Goal: Answer question/provide support

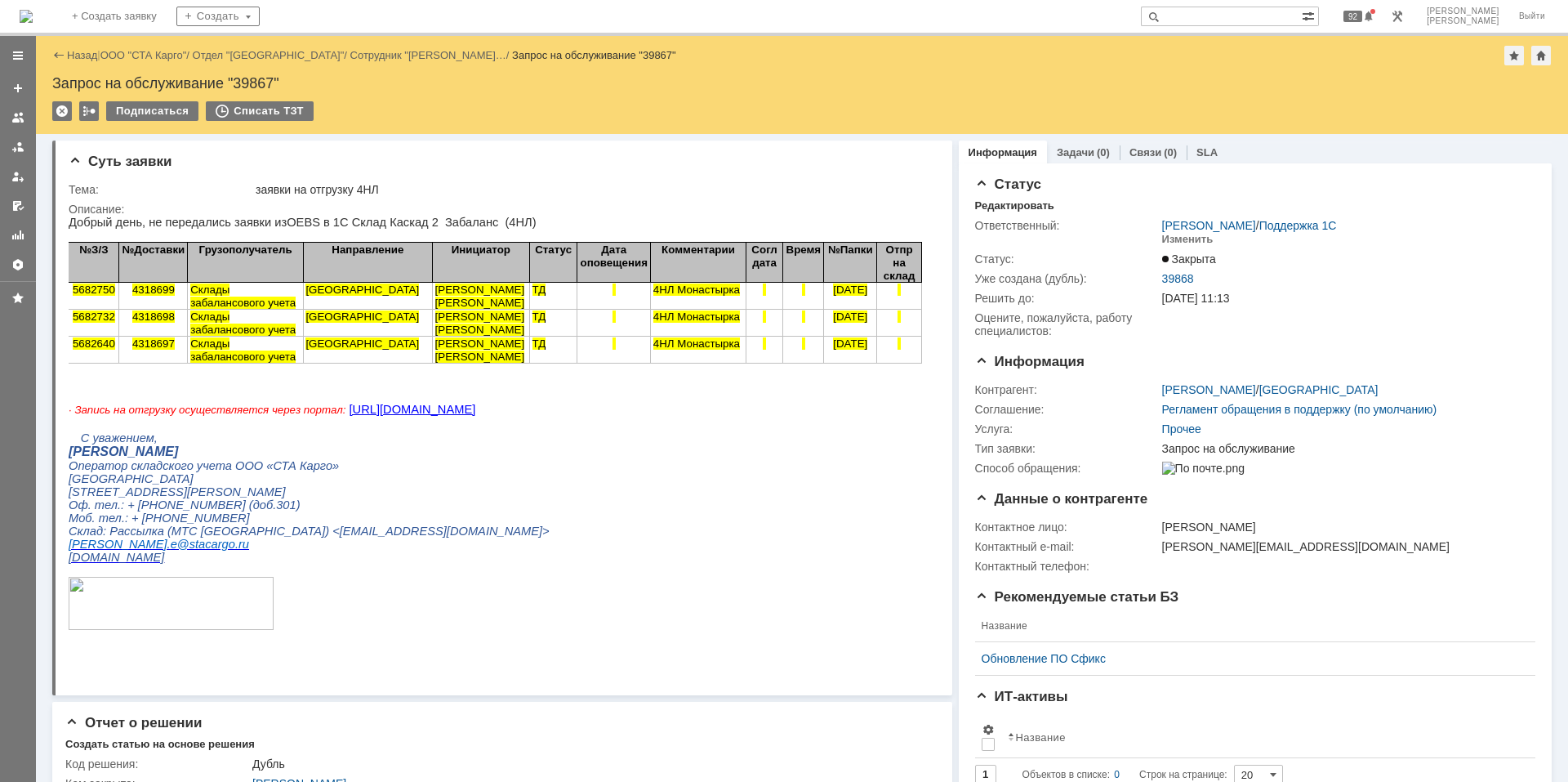
click at [32, 17] on img at bounding box center [27, 17] width 13 height 13
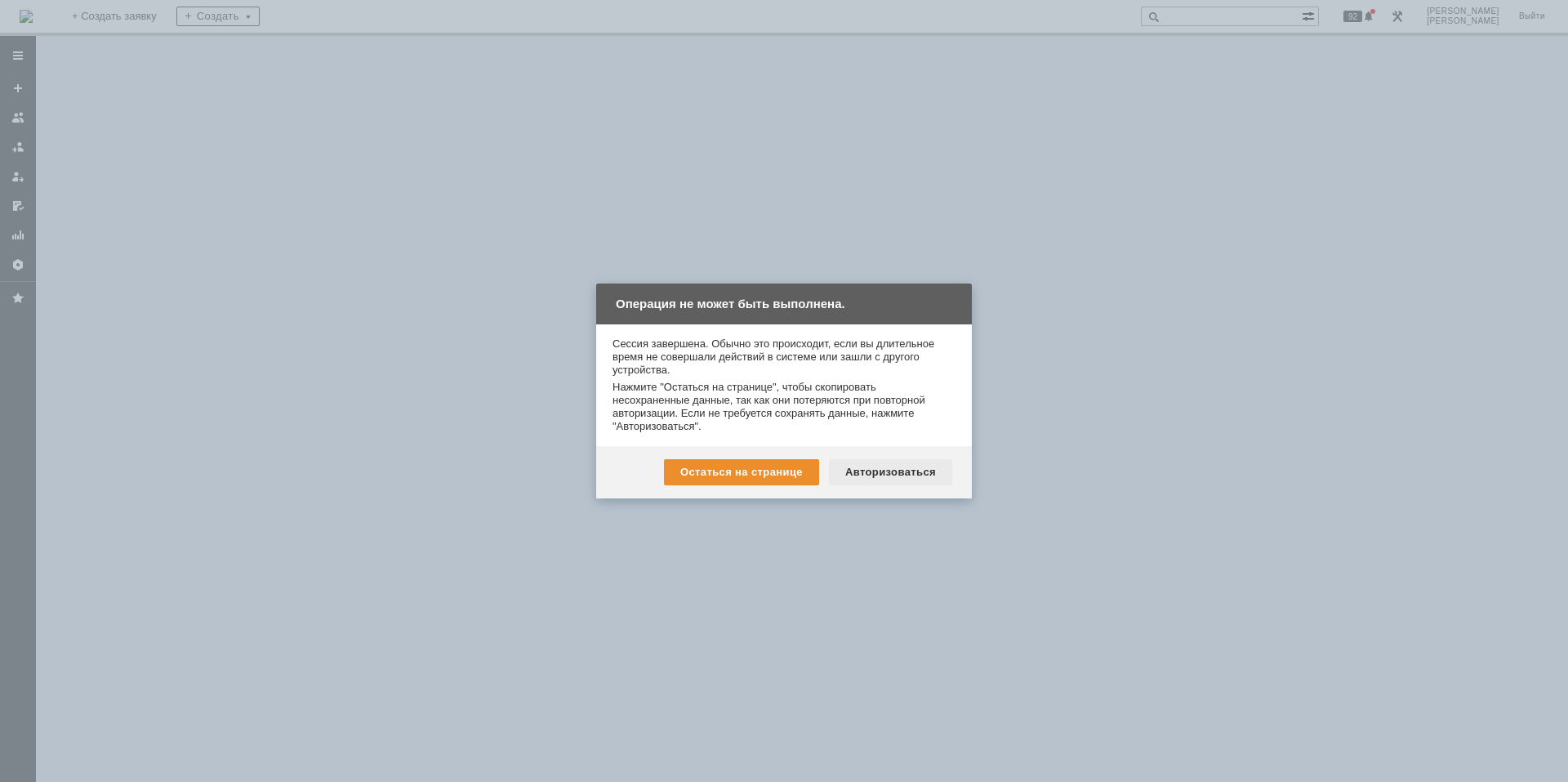
click at [896, 473] on div "Авторизоваться" at bounding box center [891, 471] width 123 height 26
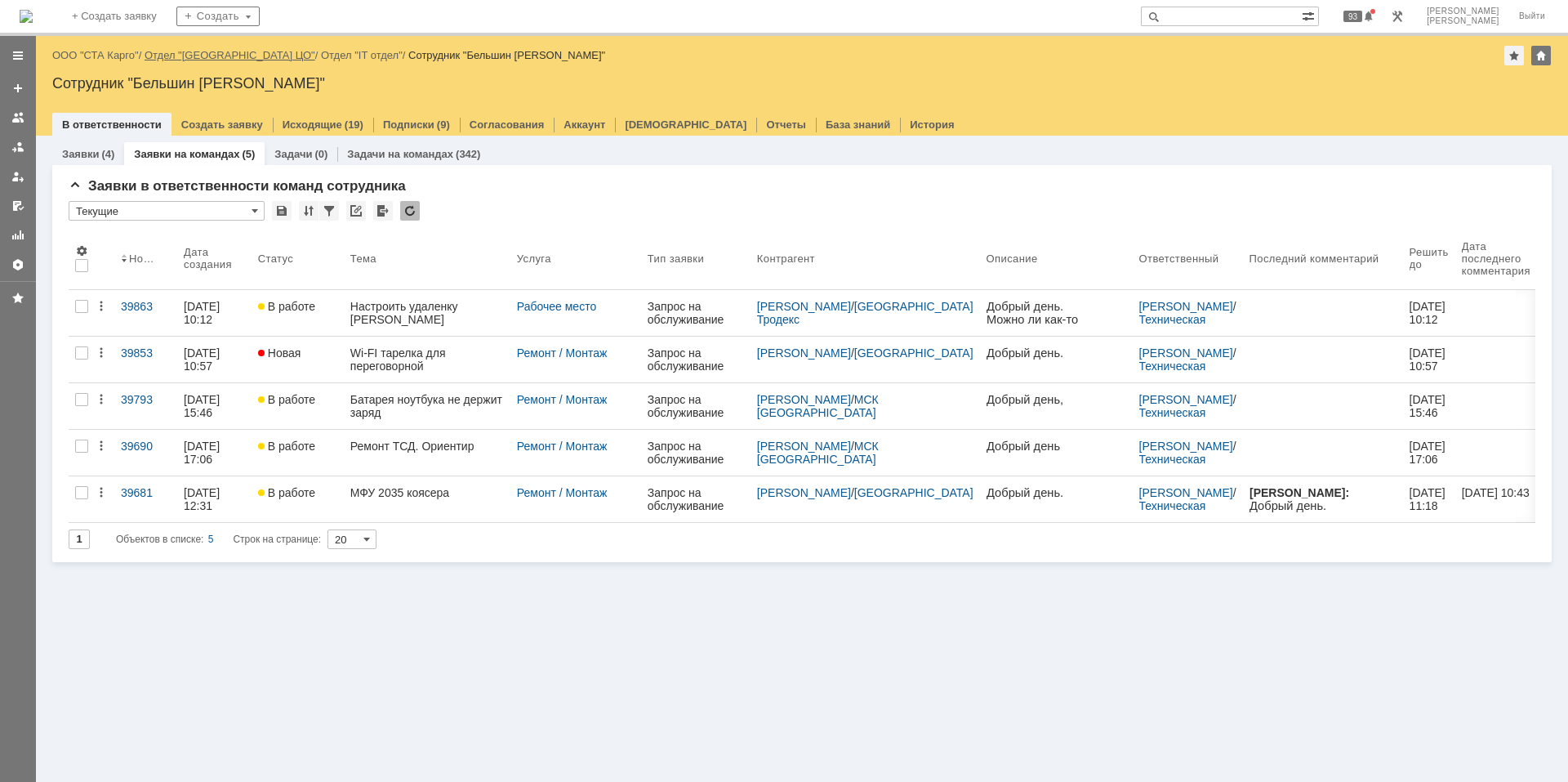
click at [205, 50] on link "Отдел "Санкт-Петербург ЦО"" at bounding box center [230, 55] width 171 height 12
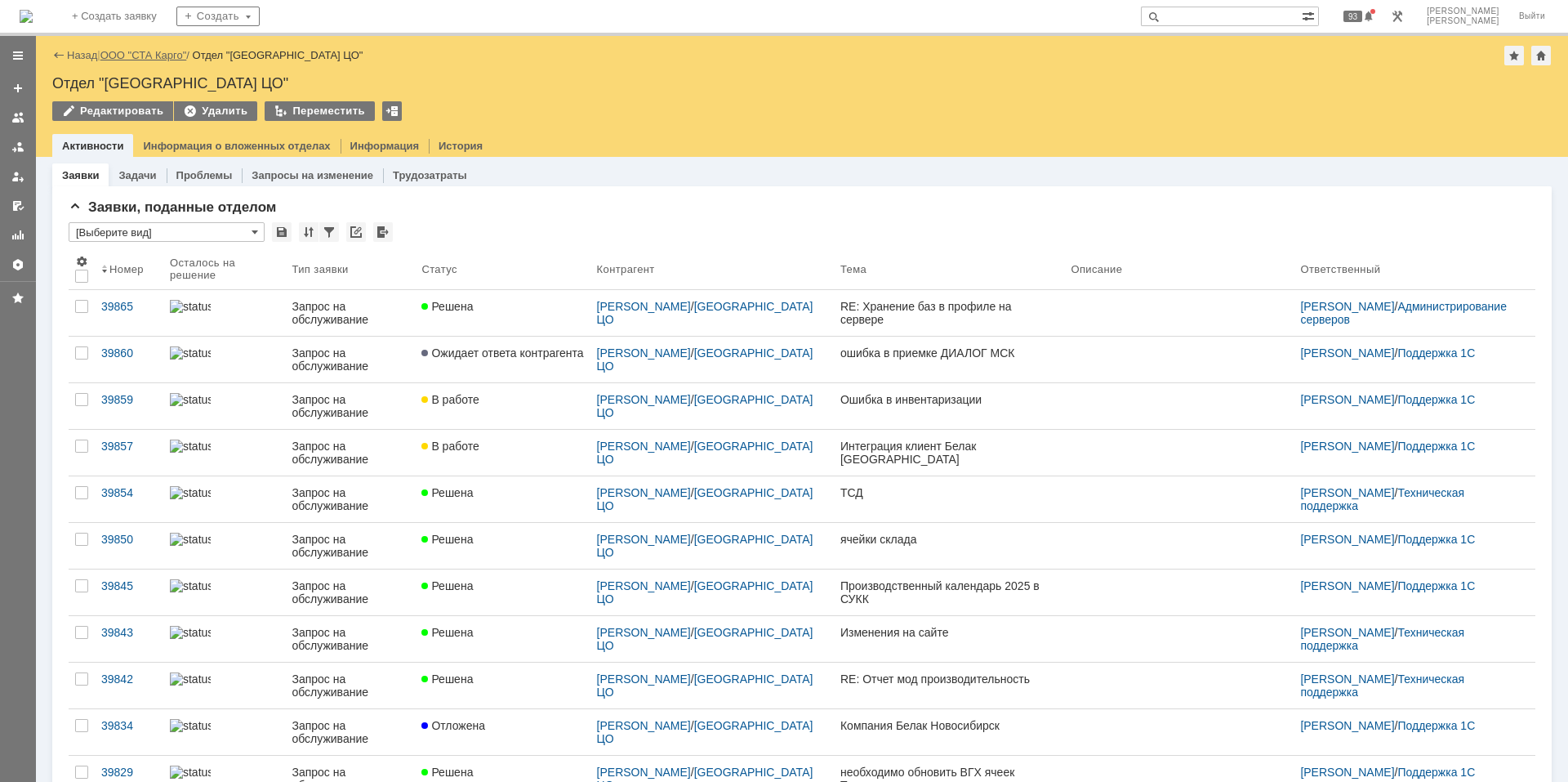
click at [121, 54] on link "ООО "СТА Карго"" at bounding box center [144, 55] width 87 height 12
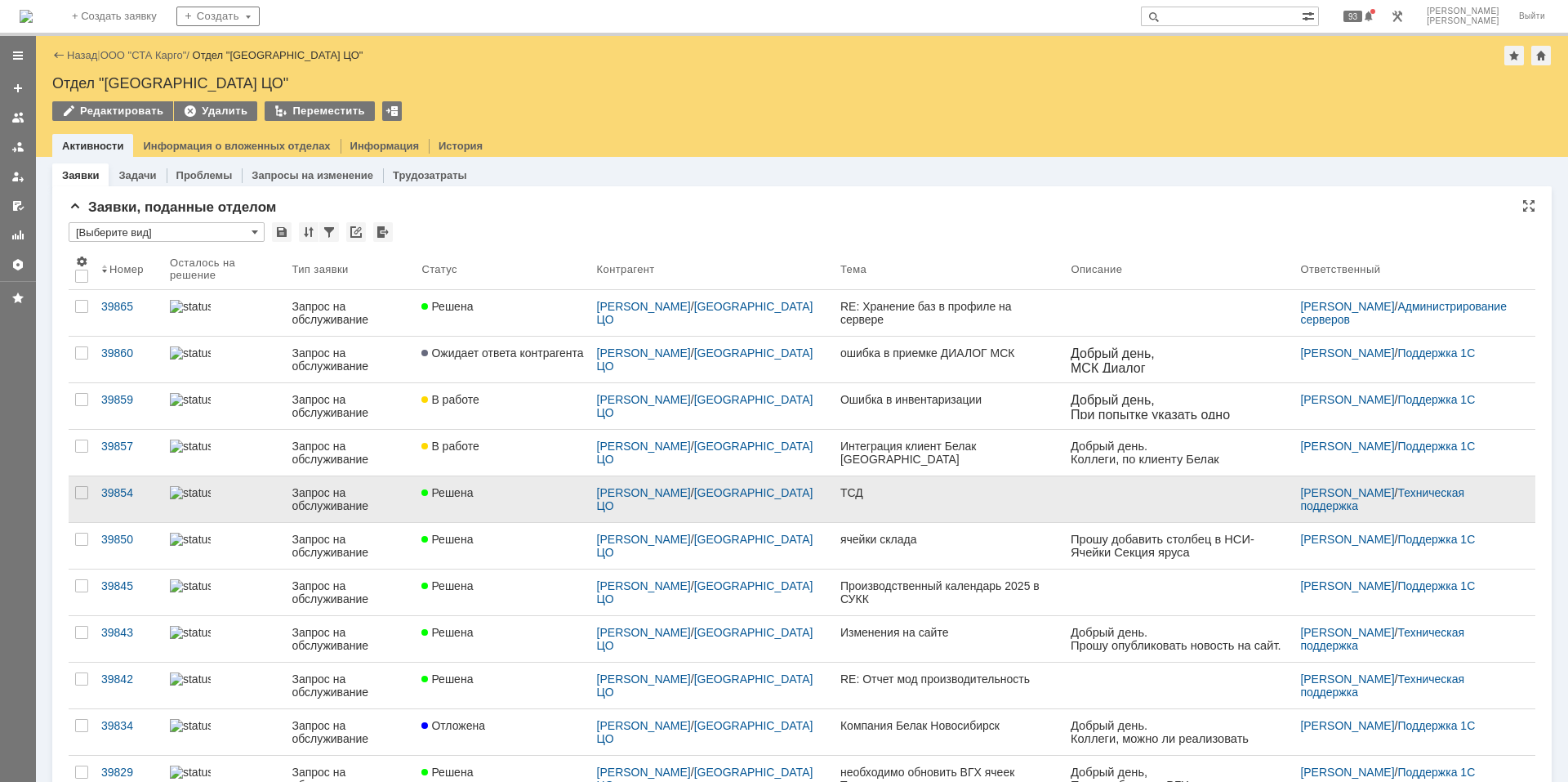
click at [375, 486] on link "Запрос на обслуживание" at bounding box center [350, 499] width 130 height 46
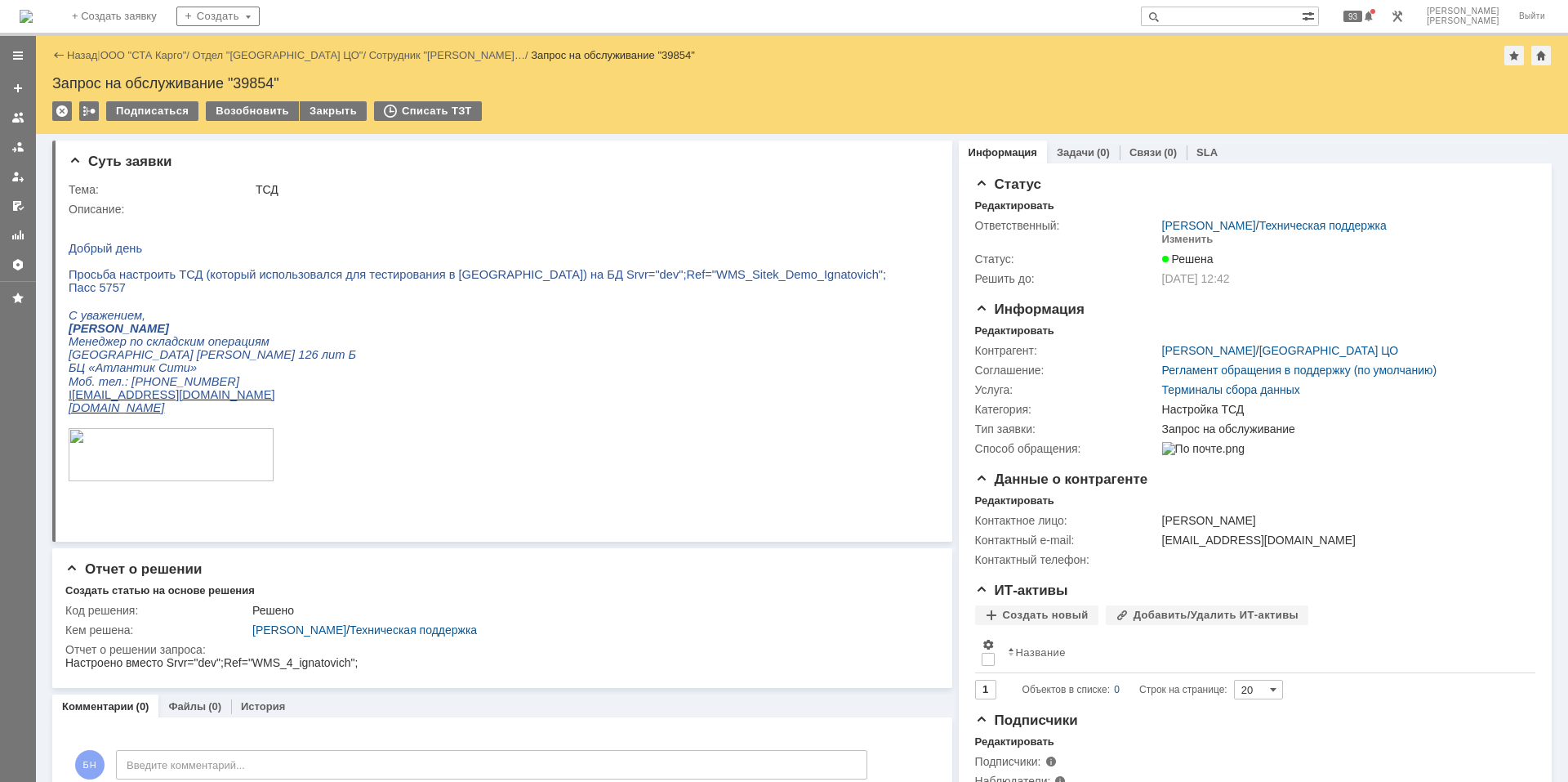
click at [293, 660] on div "Настроено вместо Srvr="dev";Ref="WMS_4_ignatovich";" at bounding box center [211, 663] width 292 height 13
drag, startPoint x: 488, startPoint y: 278, endPoint x: 721, endPoint y: 278, distance: 233.0
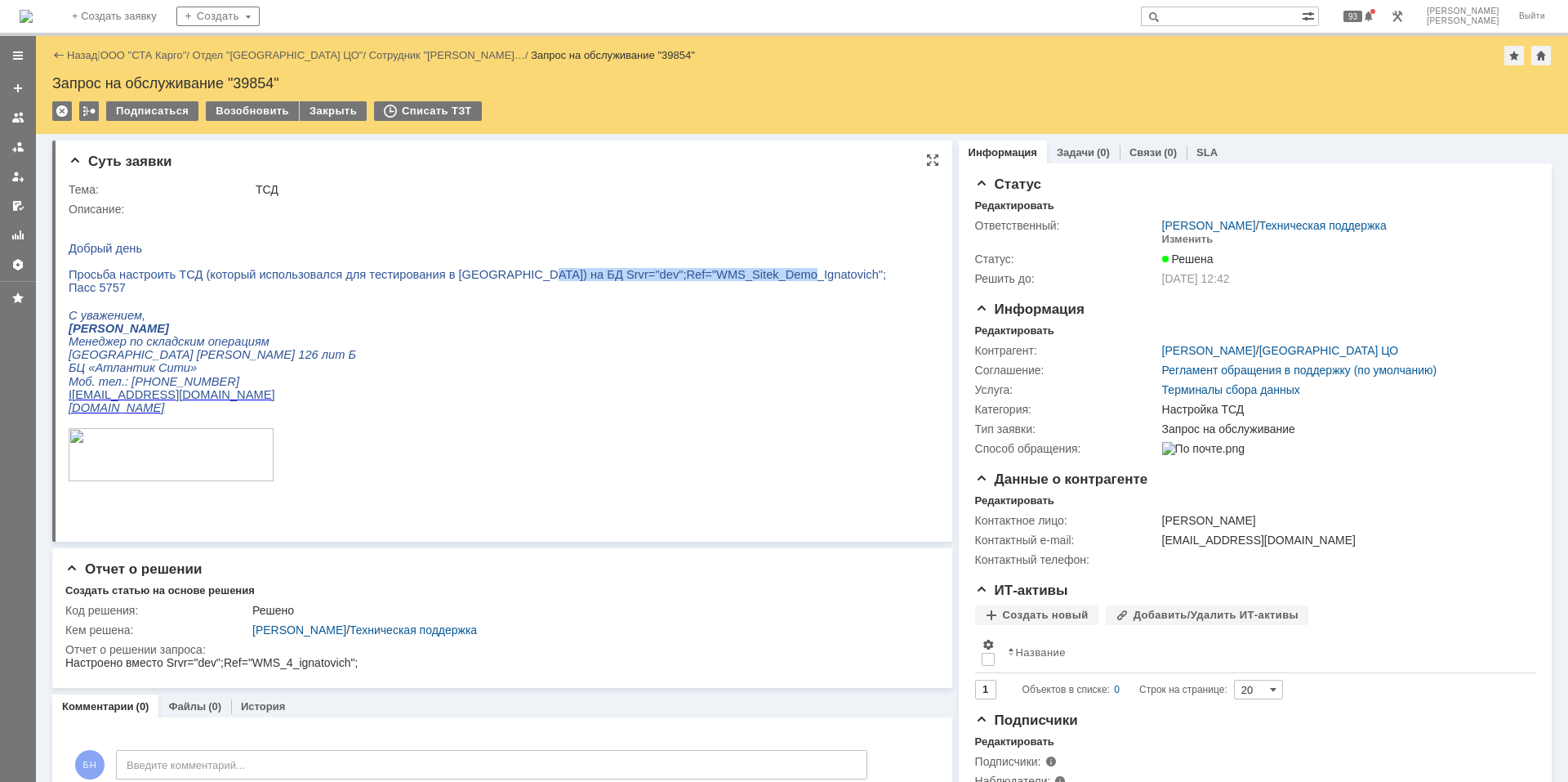
click at [721, 278] on span "Просьба настроить ТСД (который использовался для тестирования в Твери) на БД Sr…" at bounding box center [477, 275] width 817 height 13
copy span "Srvr="dev";Ref="WMS_Sitek_Demo_Ignatovich""
click at [199, 241] on p at bounding box center [477, 236] width 817 height 13
click at [32, 10] on img at bounding box center [27, 17] width 13 height 13
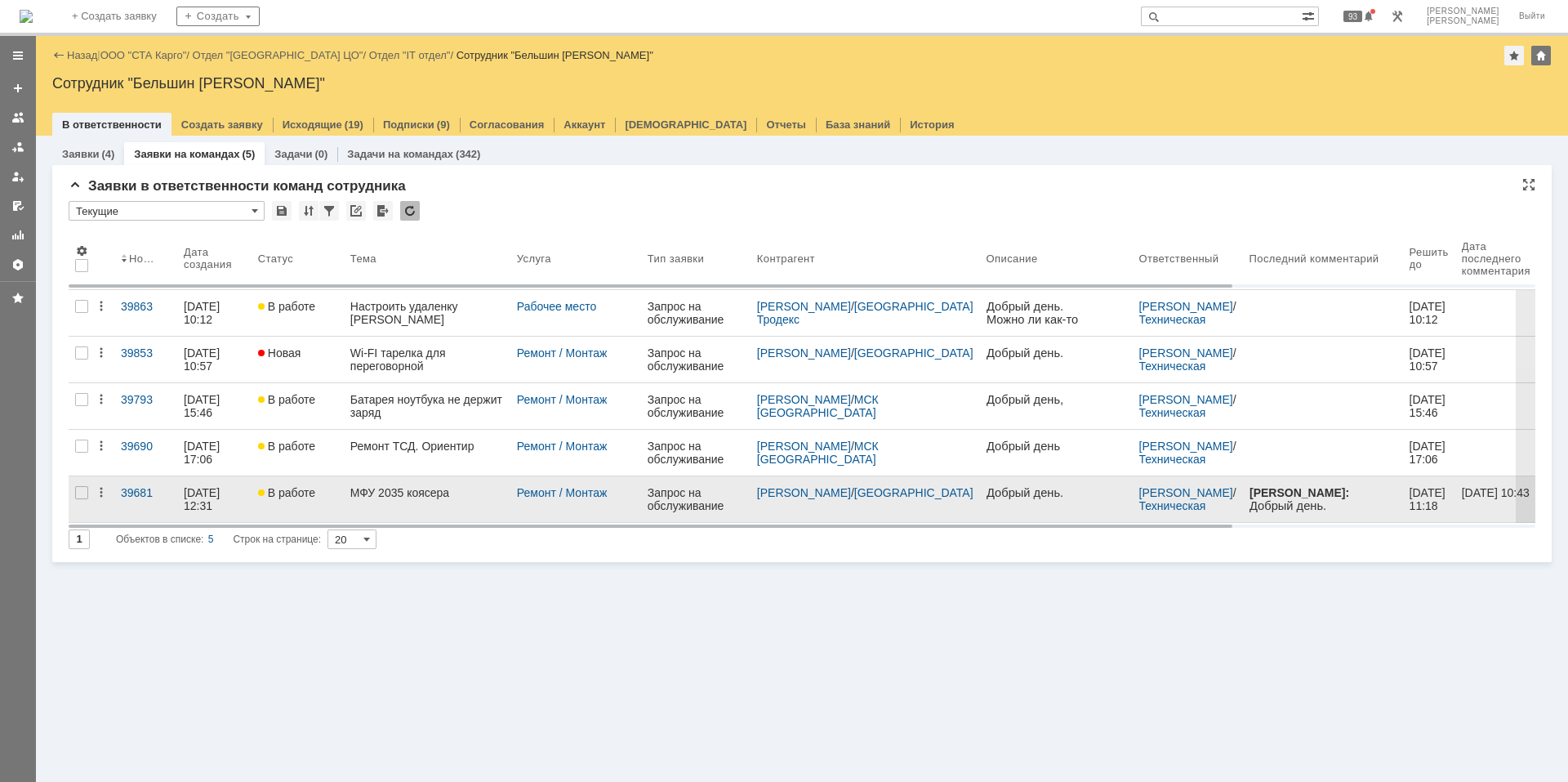
click at [459, 485] on link "МФУ 2035 коясера" at bounding box center [427, 499] width 166 height 46
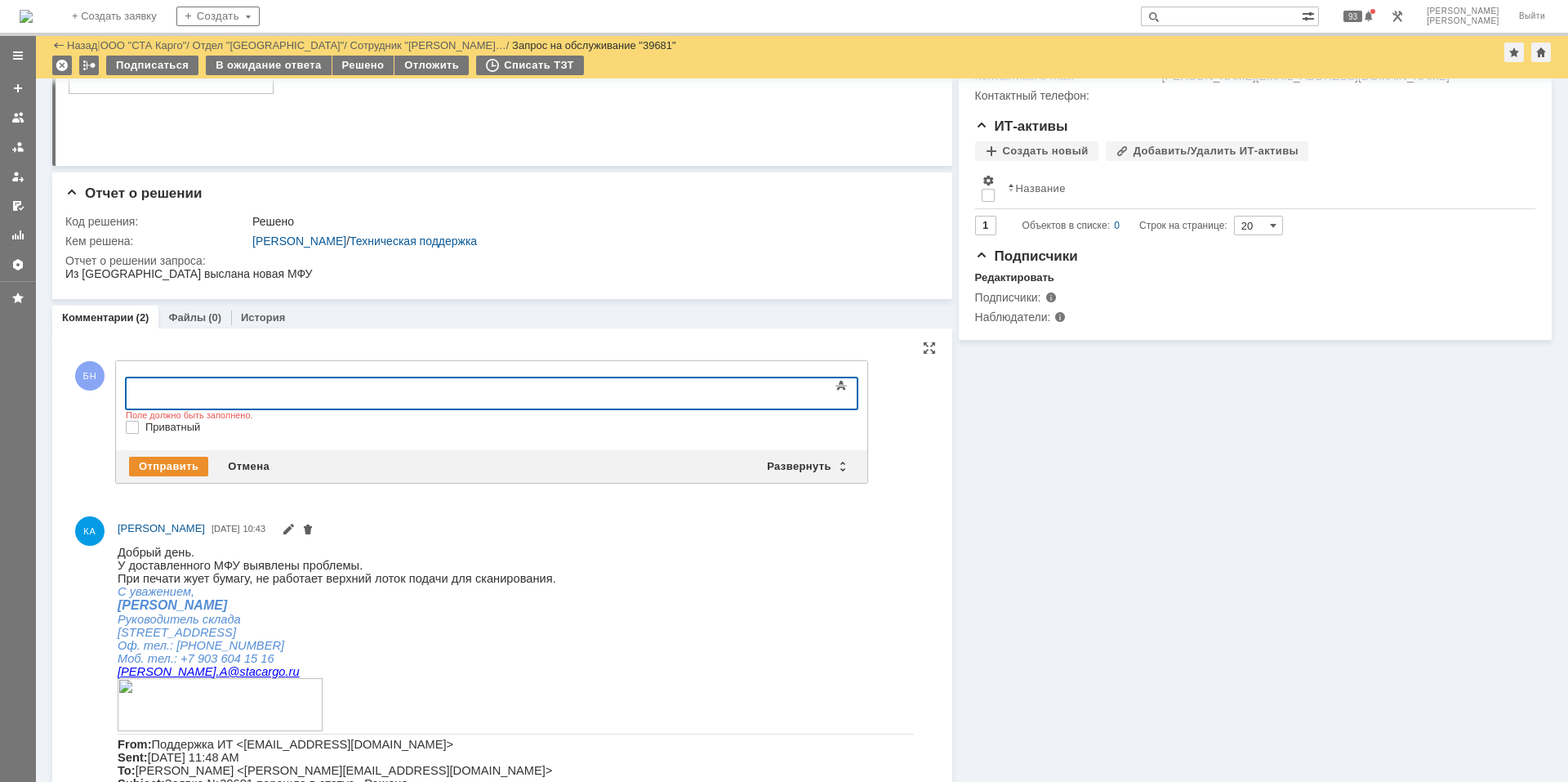
drag, startPoint x: 517, startPoint y: 754, endPoint x: 372, endPoint y: 401, distance: 381.6
click at [372, 401] on body at bounding box center [259, 391] width 245 height 27
click at [247, 471] on div "Отмена" at bounding box center [249, 466] width 62 height 20
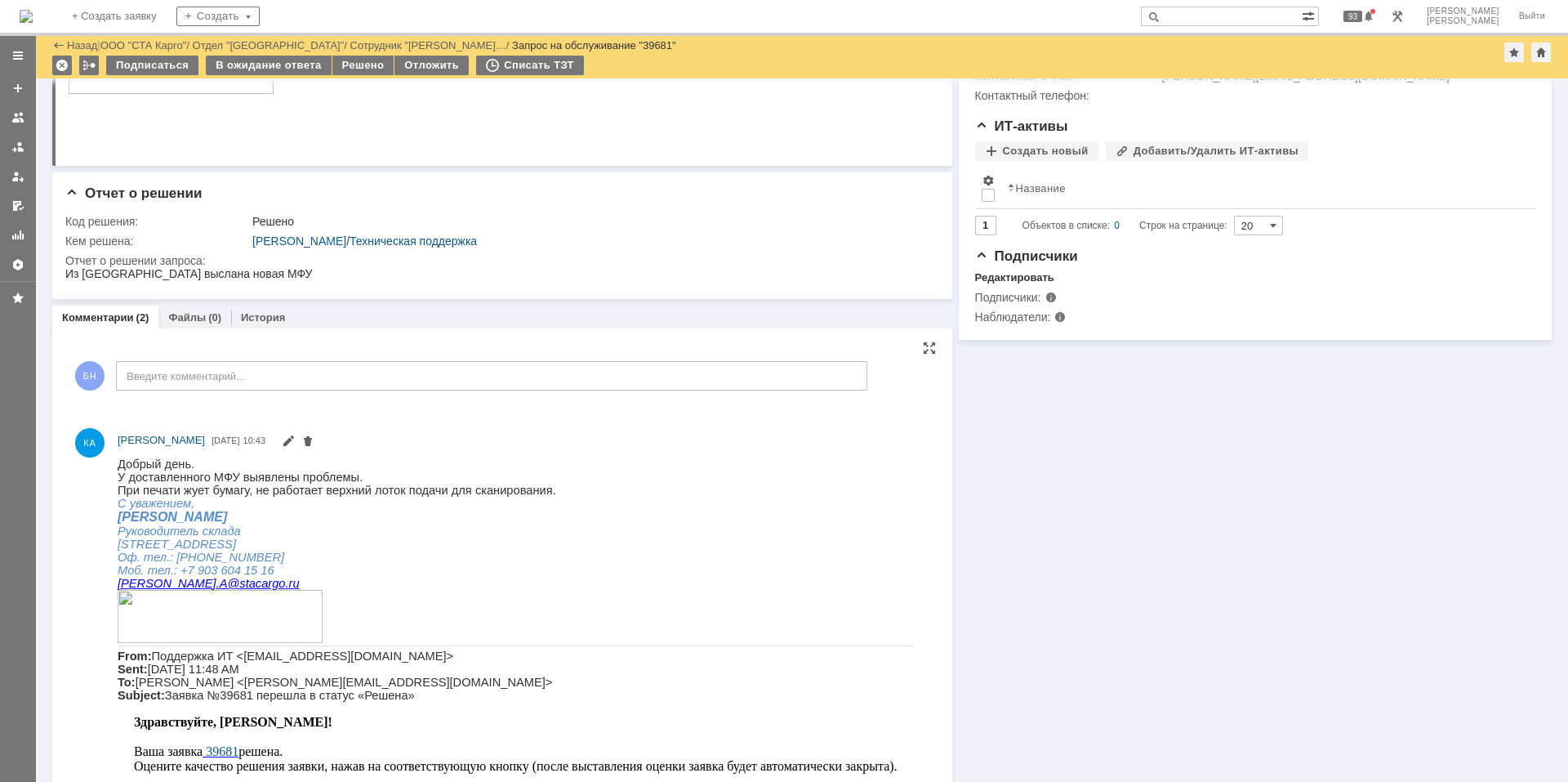
click at [378, 480] on p "У доставленного МФУ выявлены проблемы." at bounding box center [515, 476] width 796 height 13
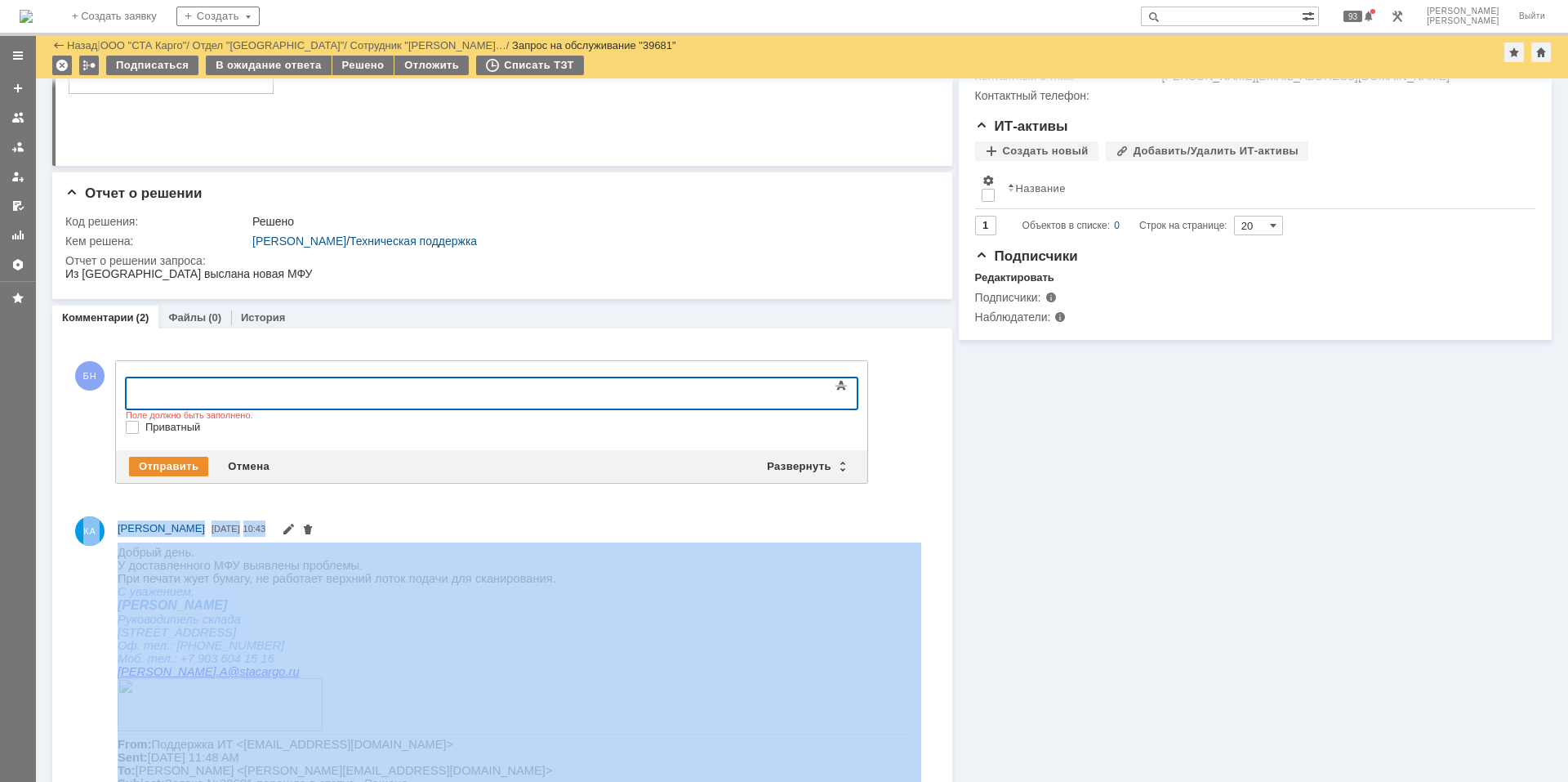
drag, startPoint x: 231, startPoint y: 1065, endPoint x: 528, endPoint y: 580, distance: 568.7
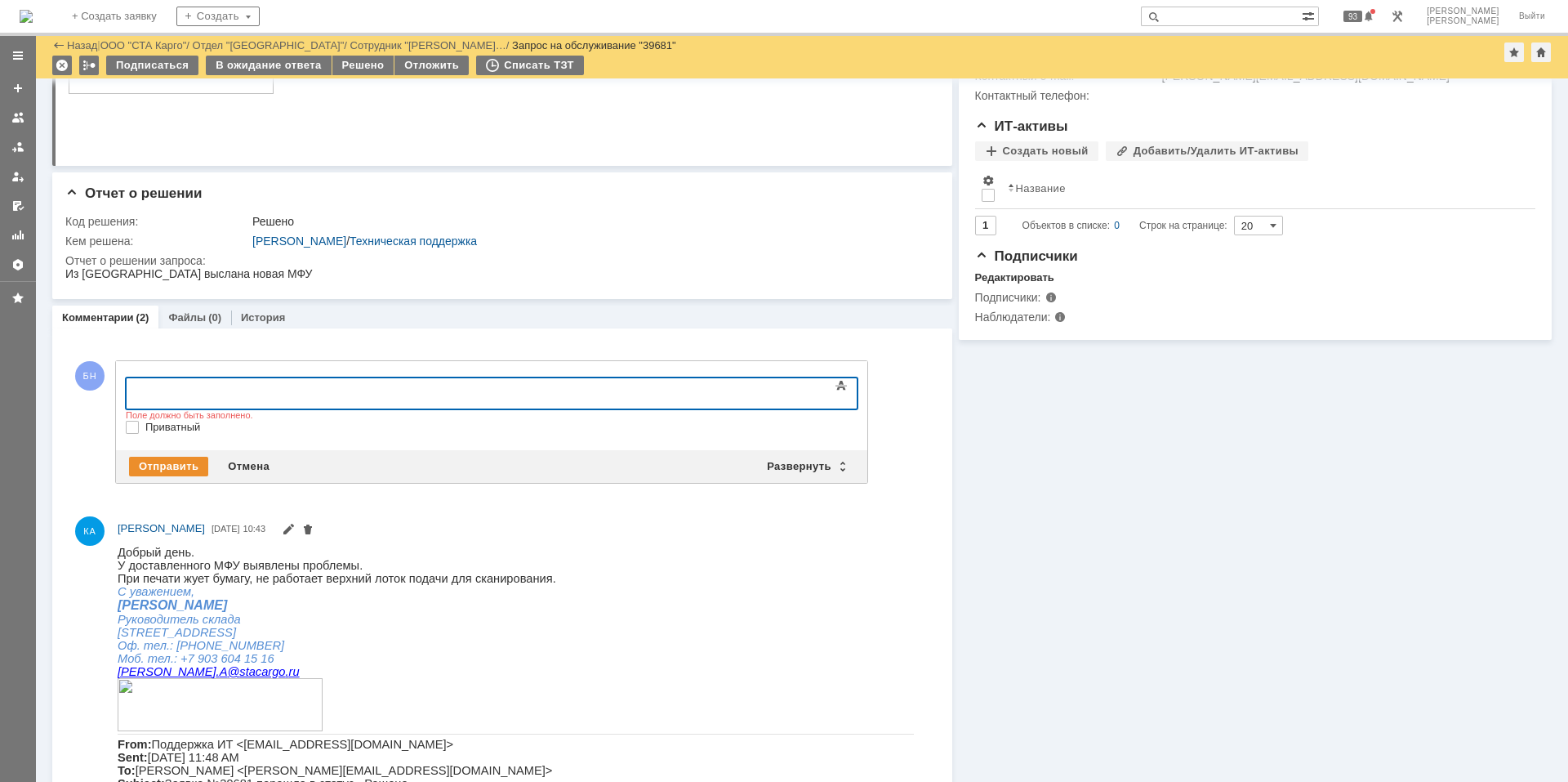
click at [528, 579] on p "При печати жует бумагу, не работает верхний лоток подачи для сканирования." at bounding box center [515, 578] width 796 height 13
drag, startPoint x: 519, startPoint y: 576, endPoint x: 481, endPoint y: 575, distance: 38.0
click at [481, 575] on span "При печати жует бумагу, не работает верхний лоток подачи для сканирования." at bounding box center [336, 578] width 439 height 13
click at [528, 588] on p "С уважением," at bounding box center [515, 590] width 796 height 13
drag, startPoint x: 528, startPoint y: 582, endPoint x: 119, endPoint y: 530, distance: 412.3
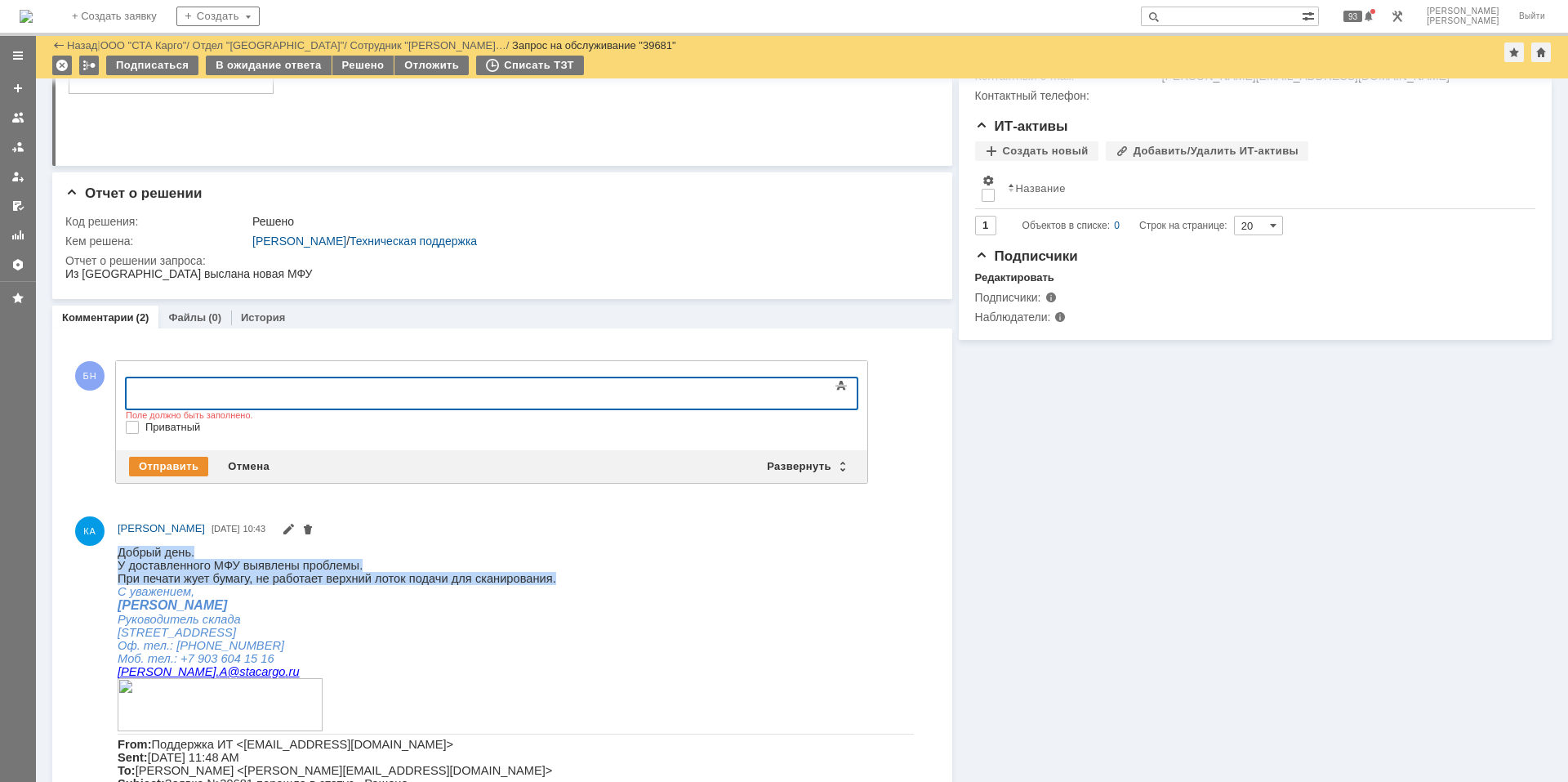
copy div "Добрый день. У доставленного МФУ выявлены проблемы. При печати жует бумагу, не …"
drag, startPoint x: 138, startPoint y: 540, endPoint x: 154, endPoint y: 543, distance: 16.3
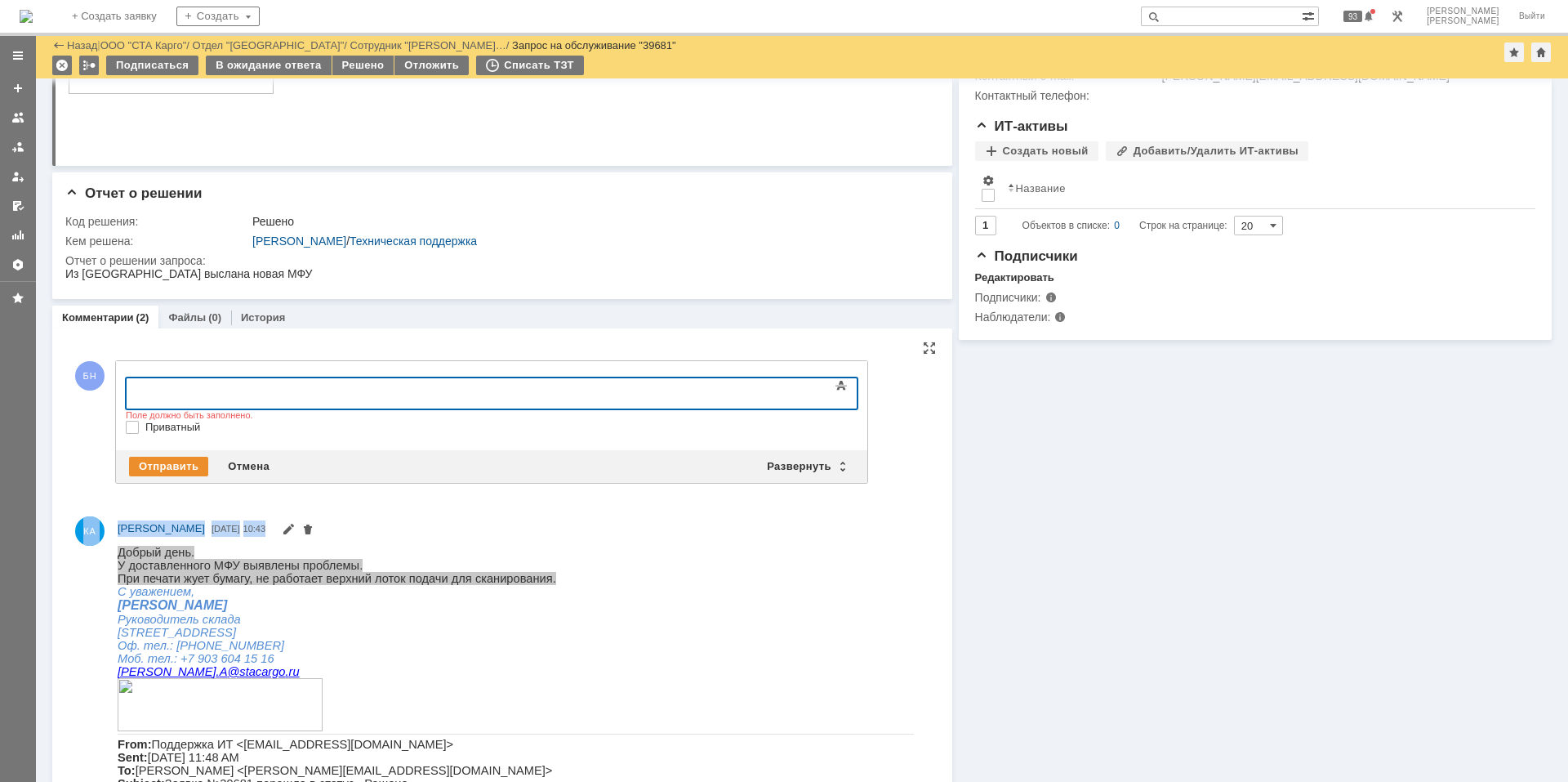
drag, startPoint x: 422, startPoint y: 521, endPoint x: 151, endPoint y: 513, distance: 271.1
copy div "КА Крюковский Александр 07.10.2025 10:43"
click at [306, 396] on div at bounding box center [259, 391] width 232 height 13
click at [427, 575] on span "При печати жует бумагу, не работает верхний лоток подачи для сканирования." at bounding box center [336, 578] width 439 height 13
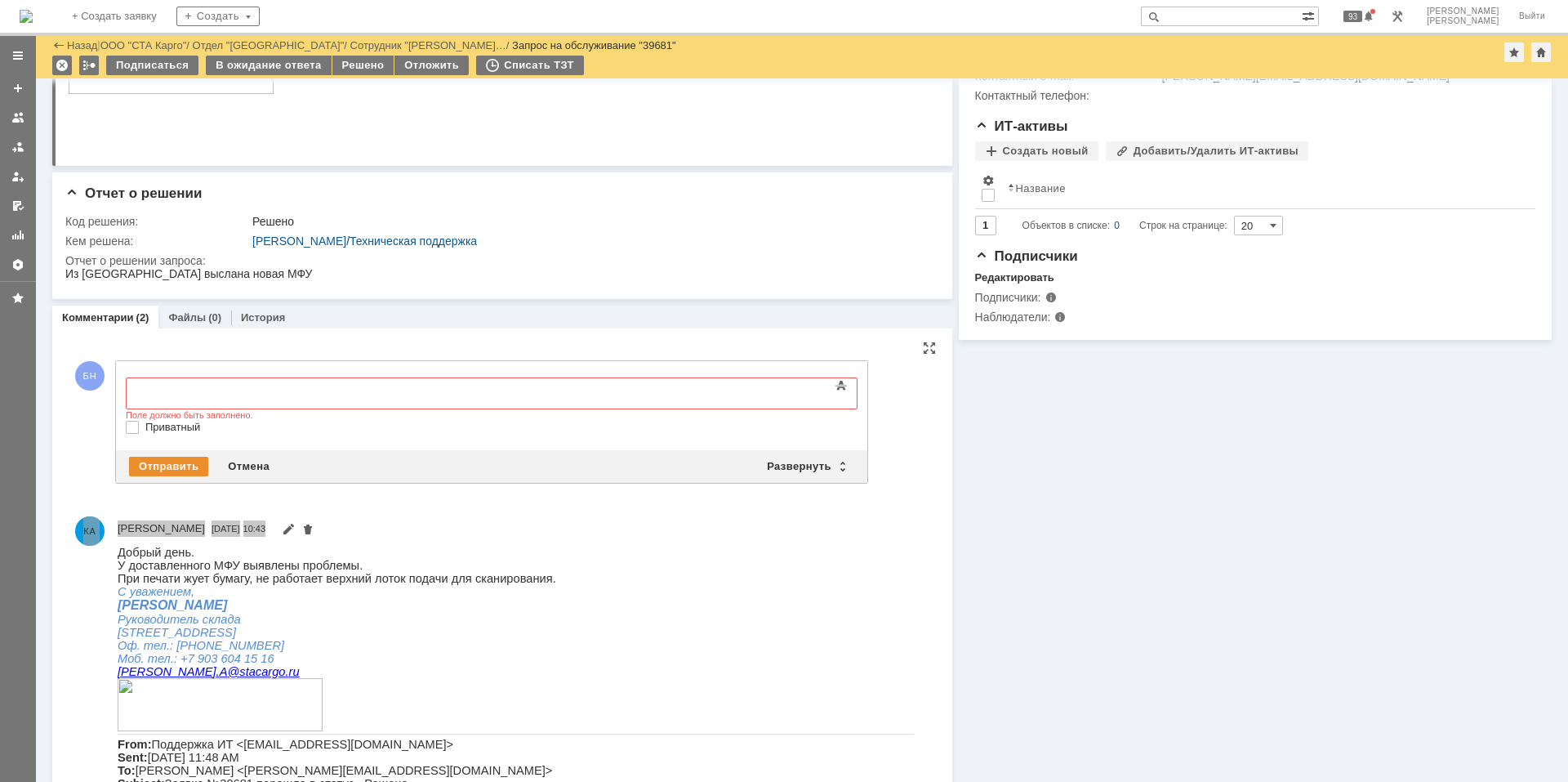
click at [330, 406] on body at bounding box center [259, 391] width 245 height 27
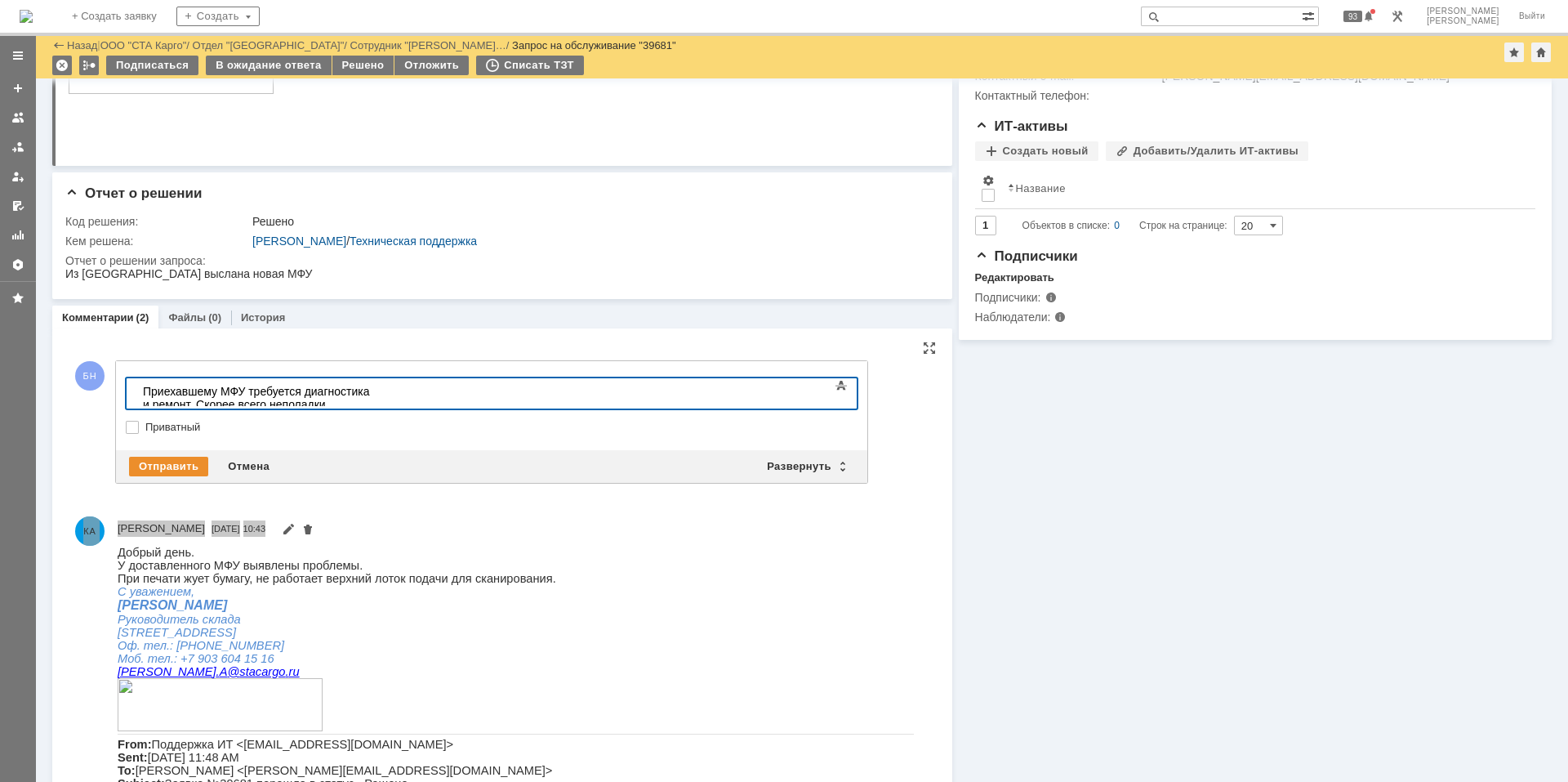
click at [375, 392] on div "Приехавшему МФУ требуется диагностика и ремонт. Скорее всего неполадки вызваны …" at bounding box center [259, 404] width 232 height 39
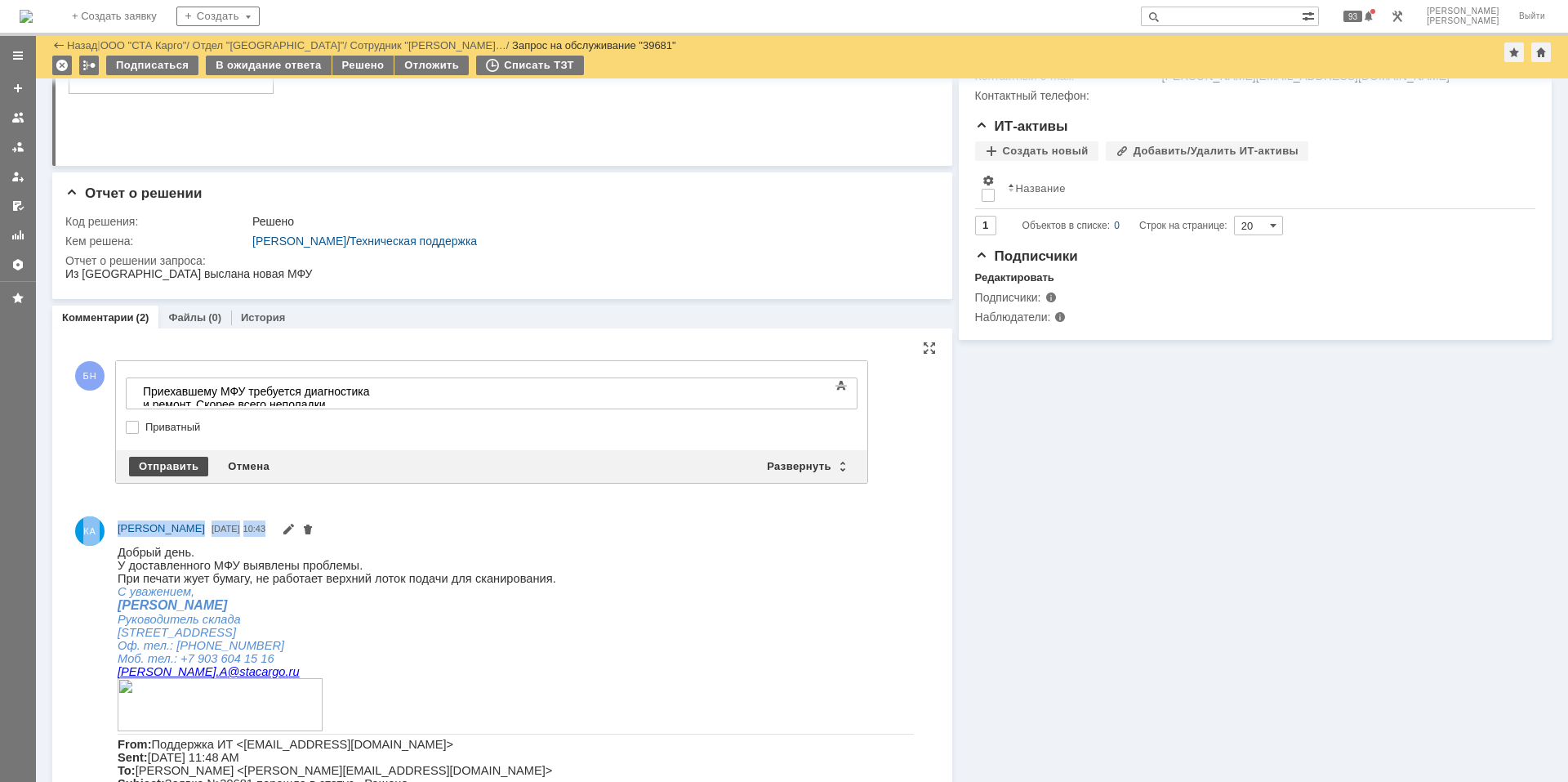
click at [188, 466] on div "Отправить" at bounding box center [168, 466] width 79 height 20
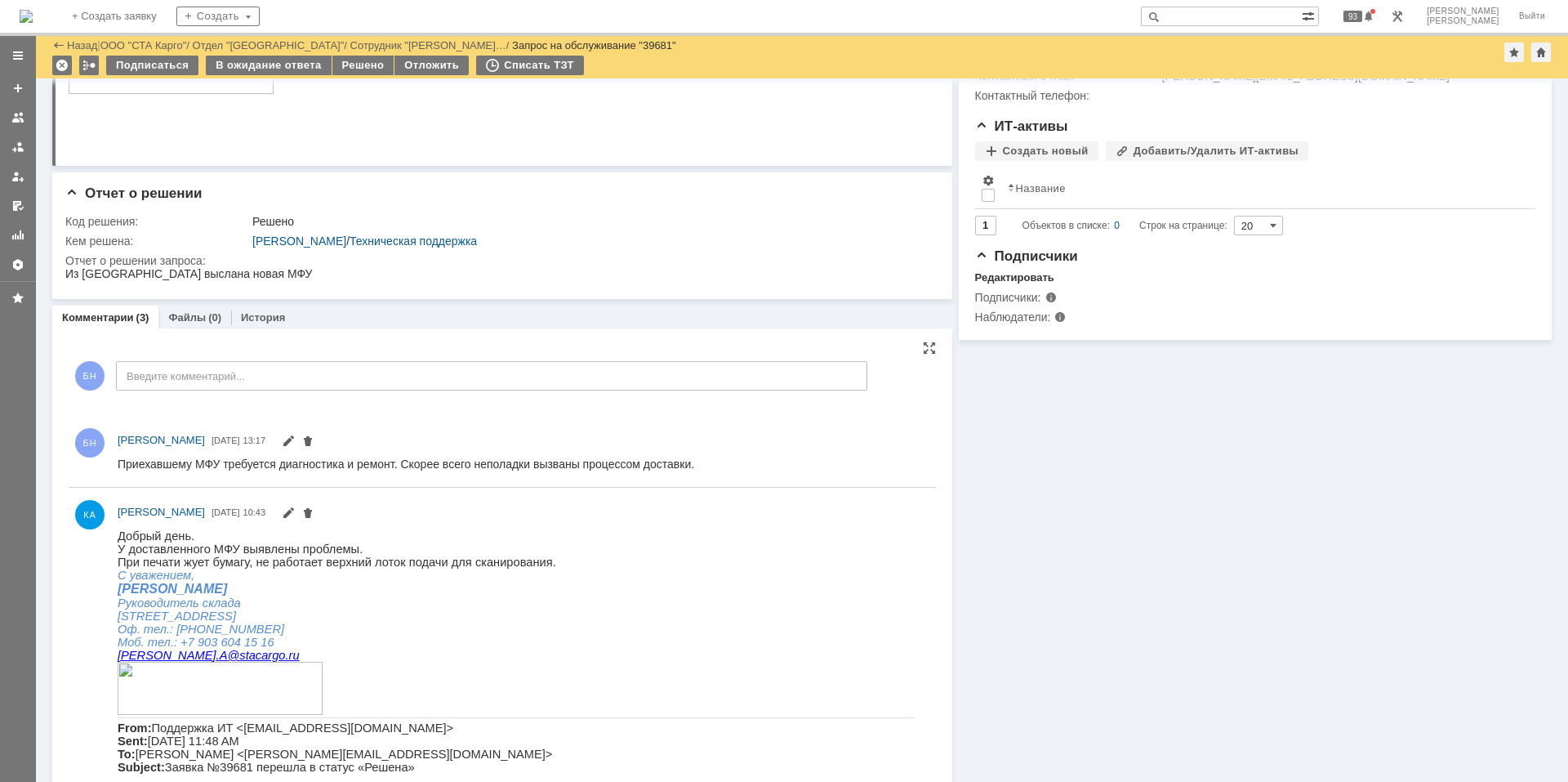
click at [32, 18] on img at bounding box center [27, 17] width 13 height 13
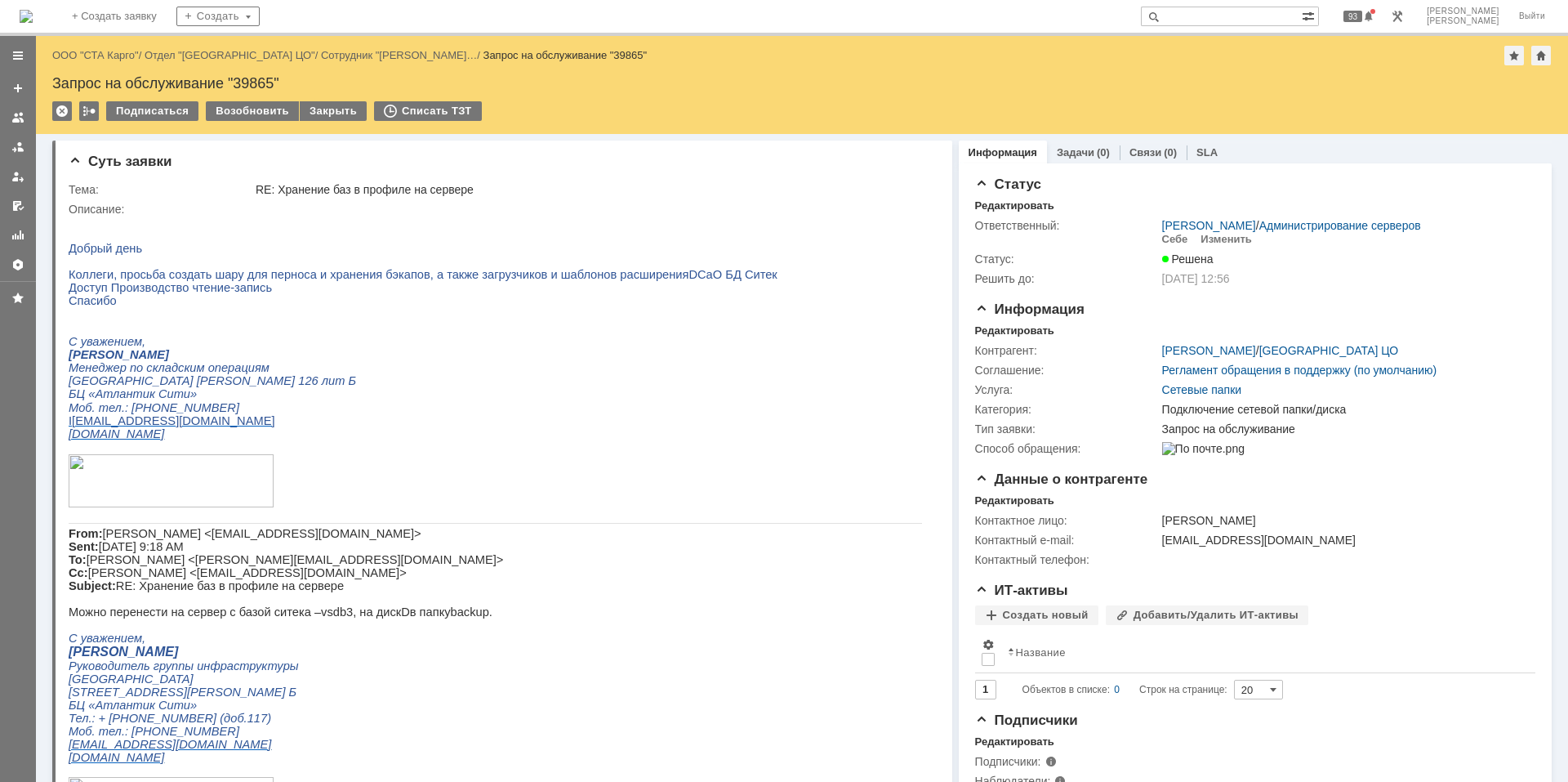
click at [32, 10] on img at bounding box center [27, 17] width 13 height 13
